Goal: Use online tool/utility: Utilize a website feature to perform a specific function

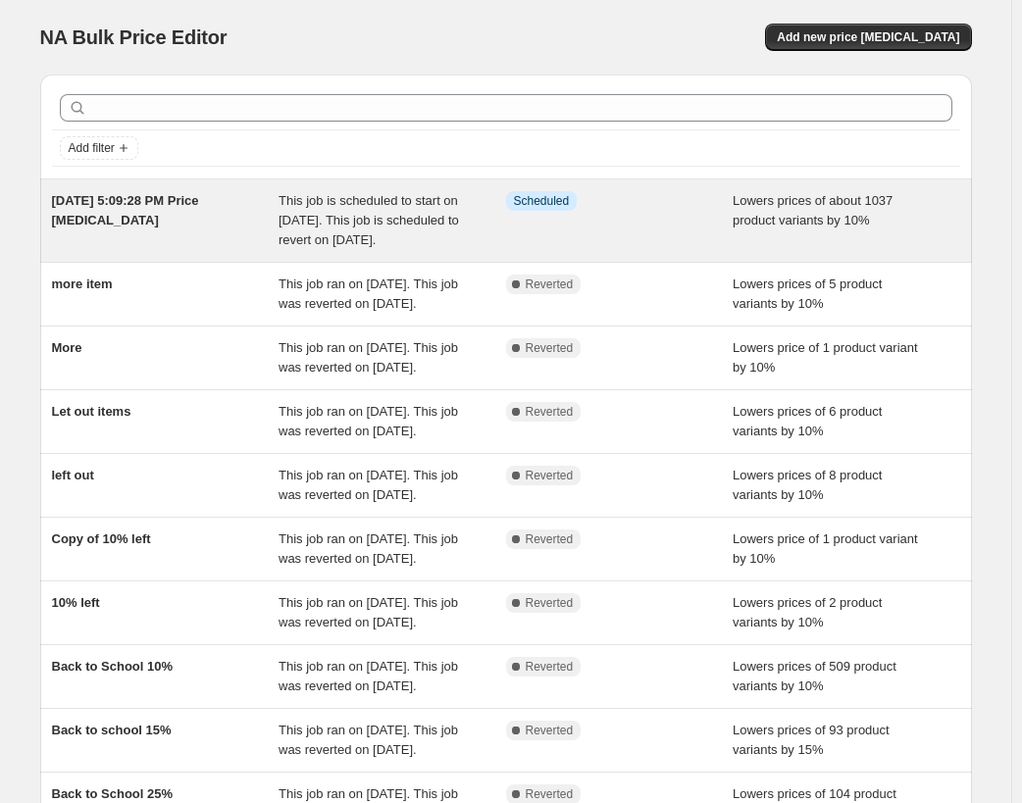
click at [631, 245] on div "Info Scheduled" at bounding box center [620, 220] width 228 height 59
select select "percentage"
